Goal: Information Seeking & Learning: Learn about a topic

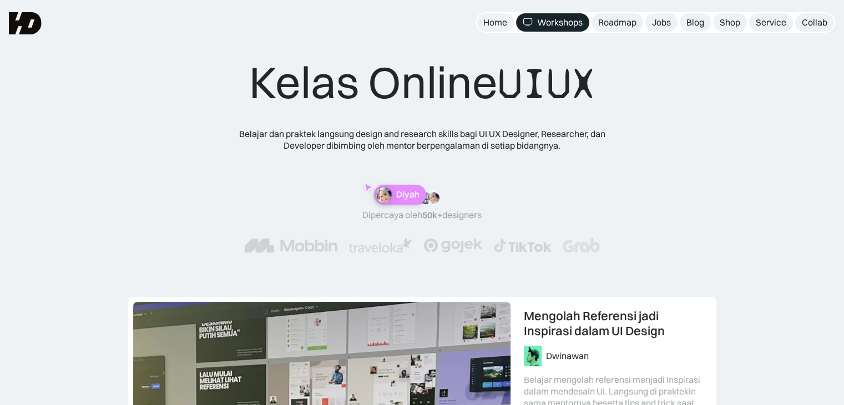
click at [727, 87] on div "Kelas Online UIUX Belajar dan praktek langsung design and research skills bagi …" at bounding box center [421, 164] width 755 height 219
click at [521, 175] on div ""Materinya keren banget! Mulai dari research plan dan dibahas dengan komprehens…" at bounding box center [422, 222] width 445 height 106
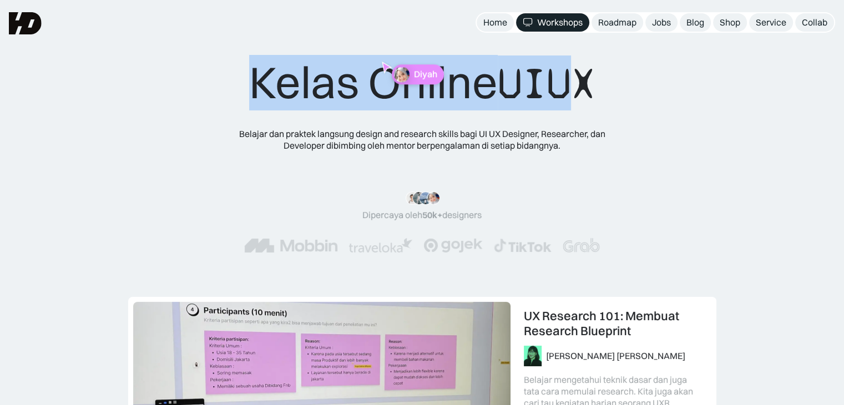
drag, startPoint x: 248, startPoint y: 81, endPoint x: 585, endPoint y: 85, distance: 336.7
click at [585, 85] on div "Kelas Online UIUX" at bounding box center [422, 82] width 346 height 55
click at [585, 85] on span "UIUX" at bounding box center [547, 83] width 98 height 53
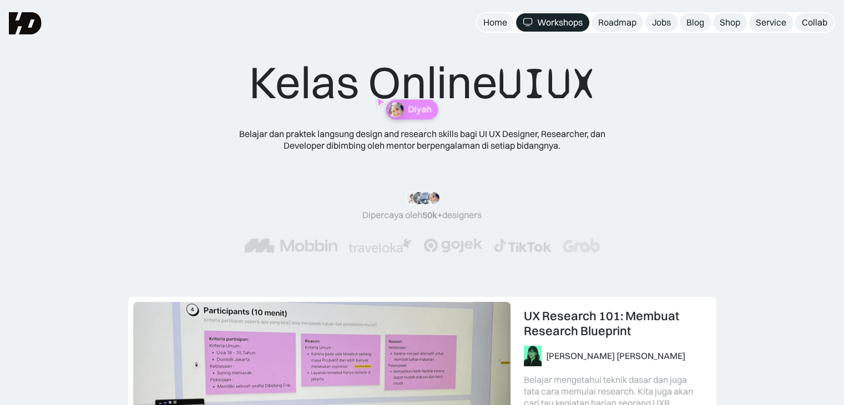
click at [631, 87] on div "Kelas Online UIUX Belajar dan praktek langsung design and research skills bagi …" at bounding box center [422, 164] width 445 height 219
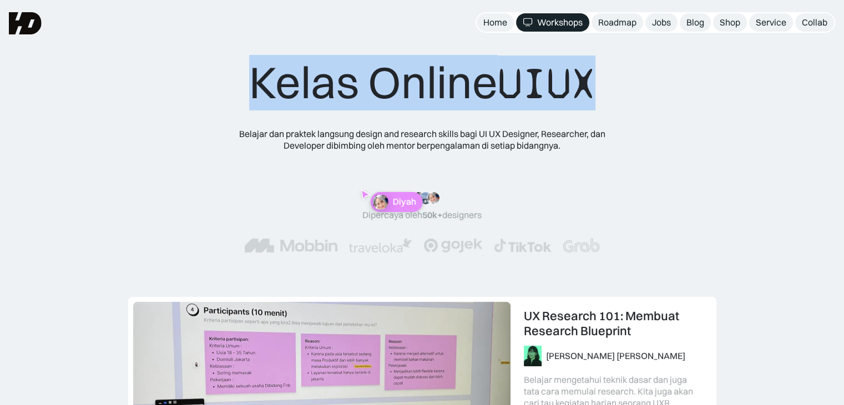
drag, startPoint x: 253, startPoint y: 74, endPoint x: 599, endPoint y: 79, distance: 346.1
click at [595, 79] on div "Kelas Online UIUX" at bounding box center [422, 82] width 346 height 55
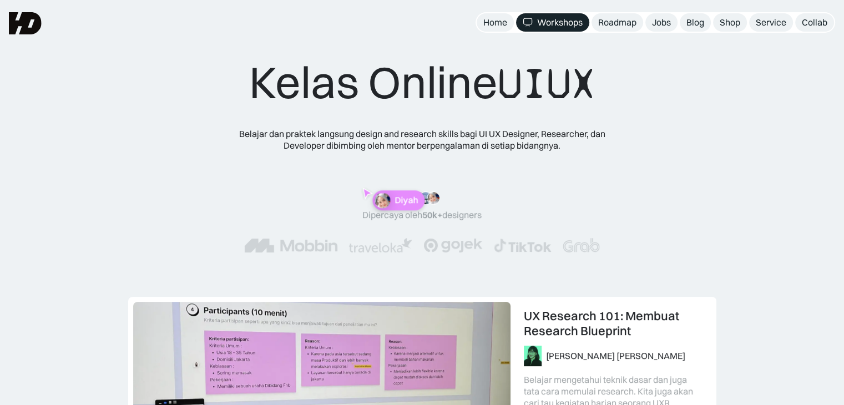
click at [656, 83] on div "Kelas Online UIUX Belajar dan praktek langsung design and research skills bagi …" at bounding box center [421, 164] width 755 height 219
click at [708, 79] on div "Kelas Online UIUX Belajar dan praktek langsung design and research skills bagi …" at bounding box center [421, 164] width 755 height 219
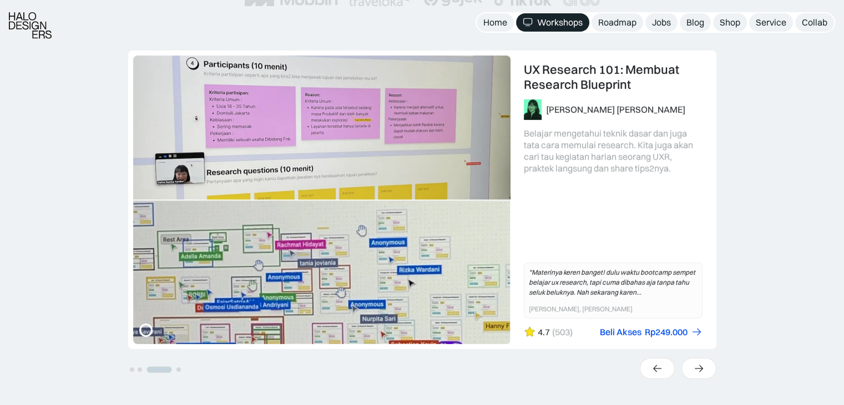
scroll to position [252, 0]
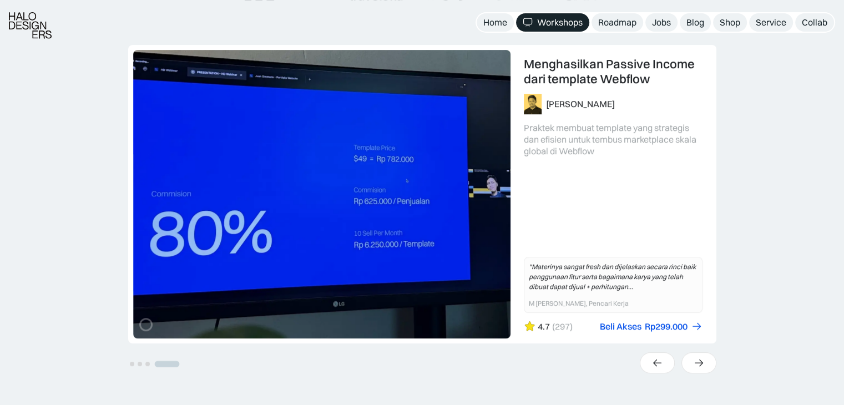
drag, startPoint x: 785, startPoint y: 80, endPoint x: 769, endPoint y: 109, distance: 33.0
click at [769, 109] on div "UX Research 101: Membuat Research Blueprint Karina Resista [PERSON_NAME] menget…" at bounding box center [422, 224] width 844 height 359
drag, startPoint x: 758, startPoint y: 145, endPoint x: 749, endPoint y: 168, distance: 24.9
click at [749, 168] on div "UX Research 101: Membuat Research Blueprint Karina Resista [PERSON_NAME] menget…" at bounding box center [422, 224] width 844 height 359
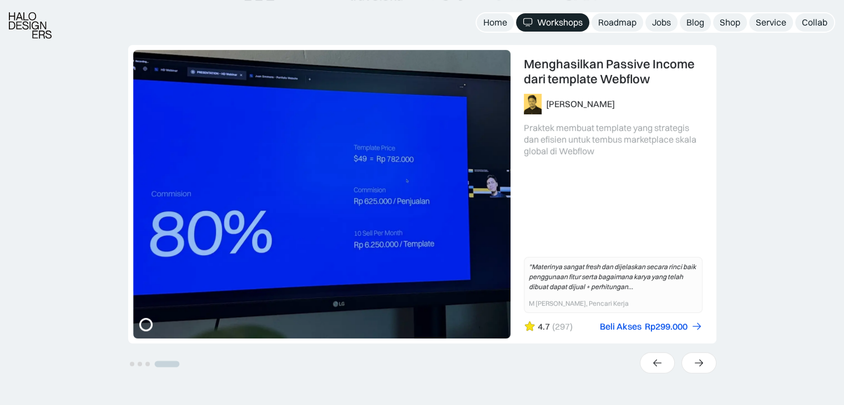
click at [749, 168] on div "UX Research 101: Membuat Research Blueprint Karina Resista [PERSON_NAME] menget…" at bounding box center [422, 224] width 844 height 359
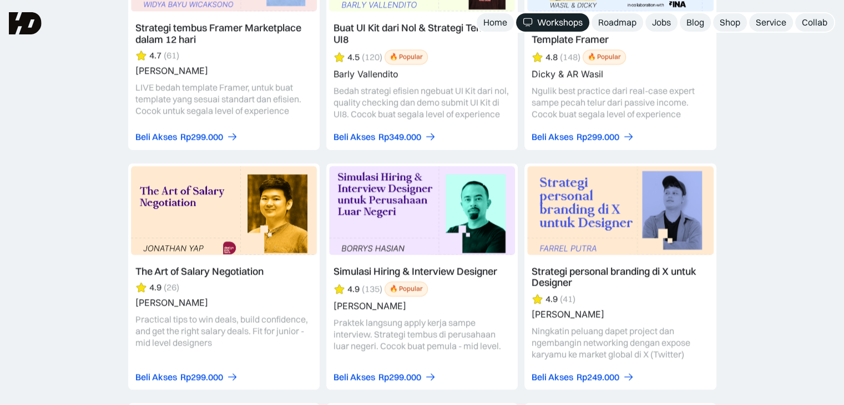
scroll to position [0, 0]
